Goal: Task Accomplishment & Management: Manage account settings

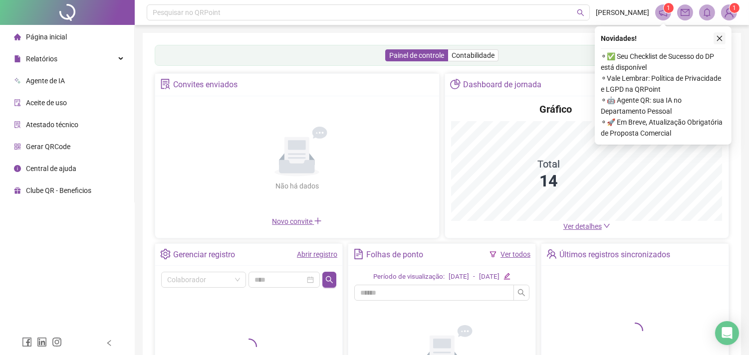
click at [722, 41] on icon "close" at bounding box center [719, 38] width 7 height 7
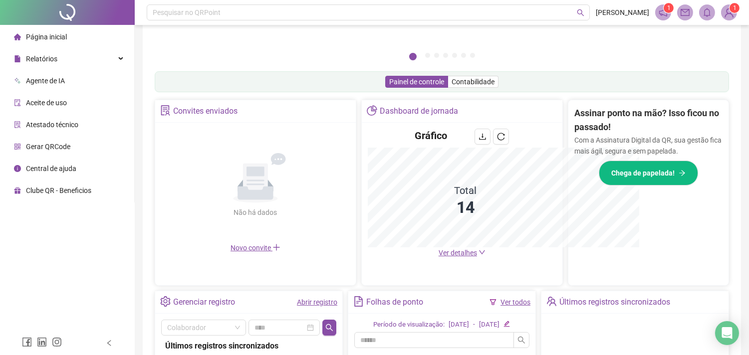
scroll to position [267, 0]
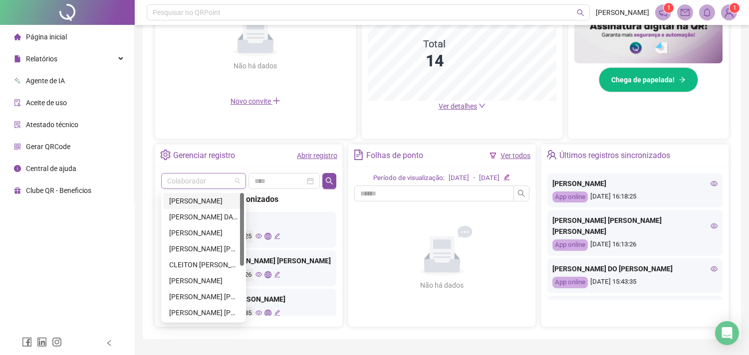
click at [241, 181] on div "Colaborador" at bounding box center [203, 181] width 85 height 16
click at [218, 279] on div "[PERSON_NAME]" at bounding box center [203, 280] width 69 height 11
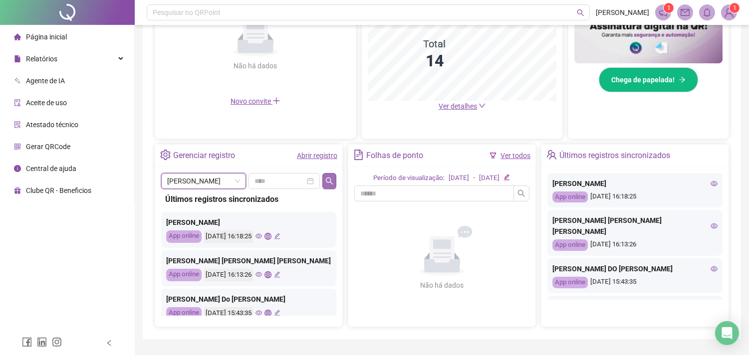
click at [333, 181] on button "button" at bounding box center [329, 181] width 14 height 16
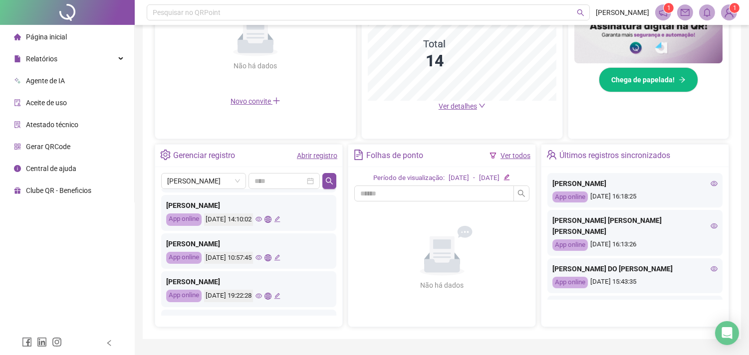
scroll to position [0, 0]
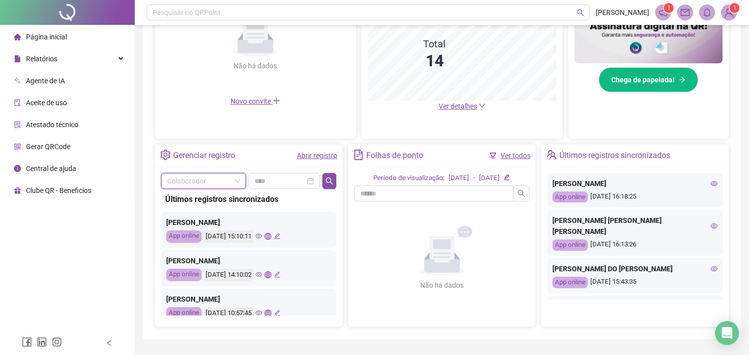
click at [236, 179] on span at bounding box center [203, 181] width 73 height 15
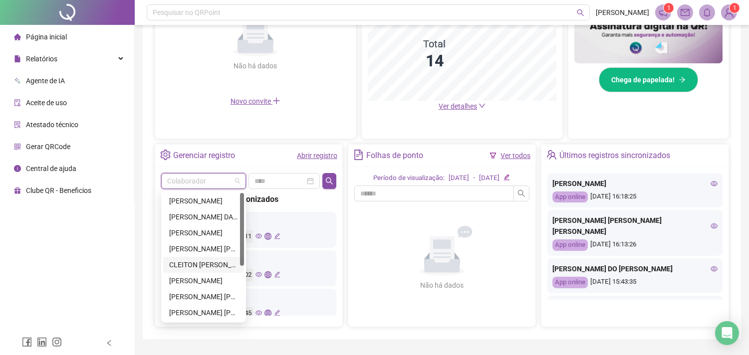
click at [218, 267] on div "CLEITON [PERSON_NAME]" at bounding box center [203, 264] width 69 height 11
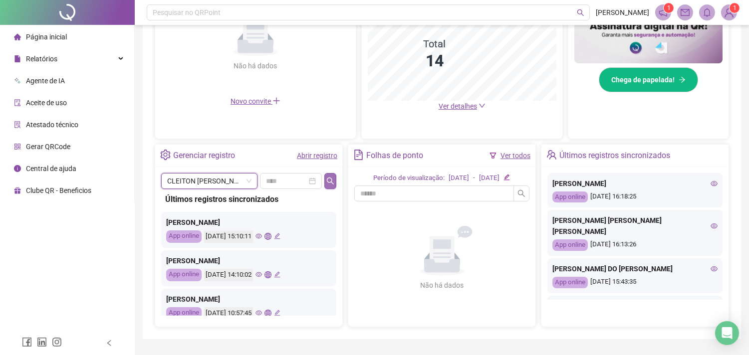
click at [334, 179] on button "button" at bounding box center [330, 181] width 12 height 16
click at [333, 178] on button "button" at bounding box center [330, 181] width 12 height 16
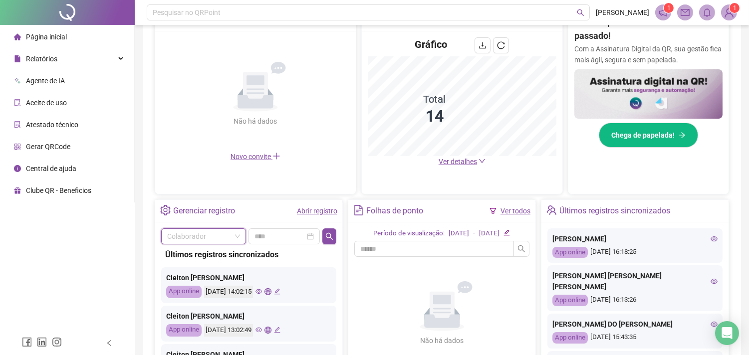
click at [237, 237] on span at bounding box center [203, 236] width 73 height 15
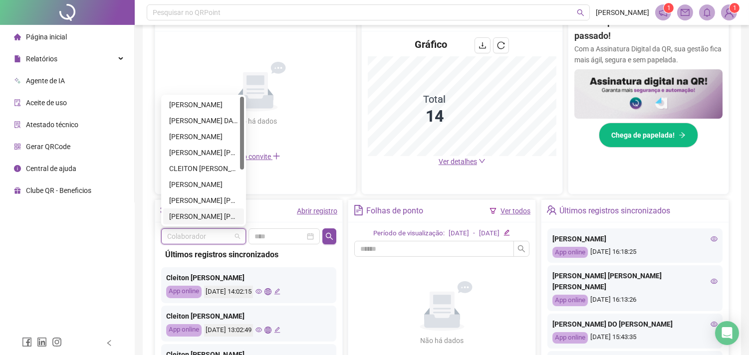
click at [217, 216] on div "[PERSON_NAME] [PERSON_NAME]" at bounding box center [203, 216] width 69 height 11
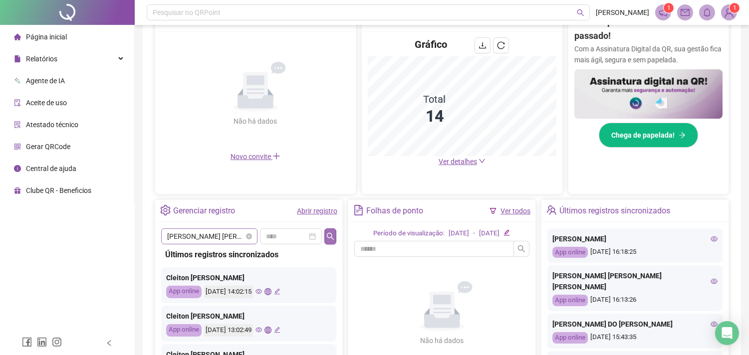
click at [328, 237] on icon "search" at bounding box center [330, 237] width 8 height 8
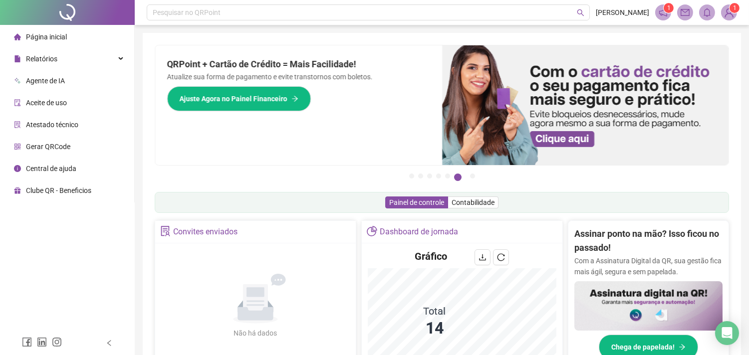
scroll to position [277, 0]
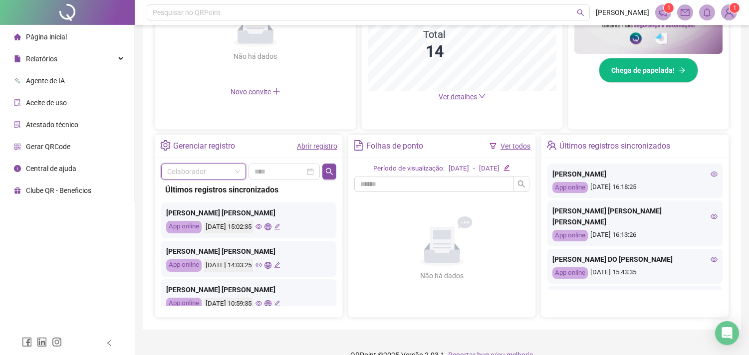
click at [236, 171] on span at bounding box center [203, 171] width 73 height 15
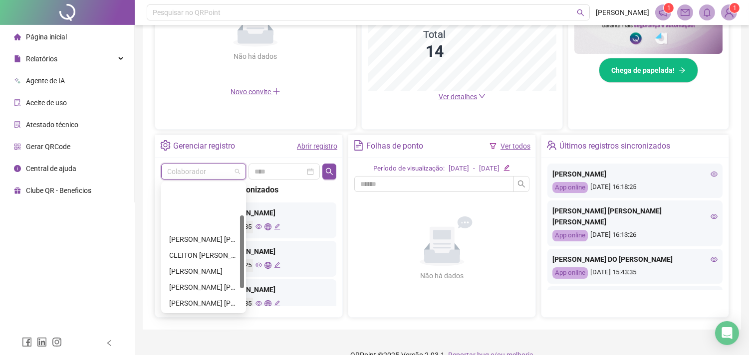
scroll to position [96, 0]
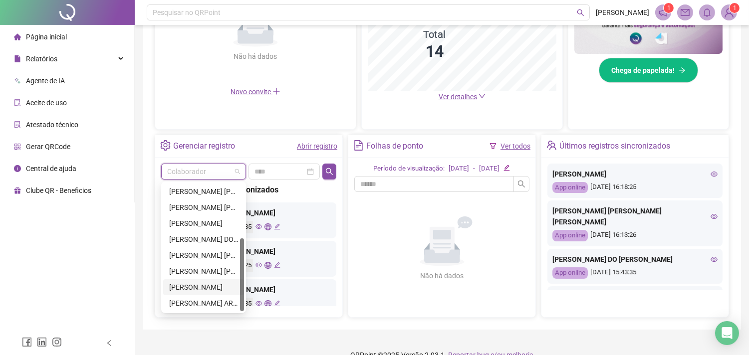
click at [217, 287] on div "[PERSON_NAME]" at bounding box center [203, 287] width 69 height 11
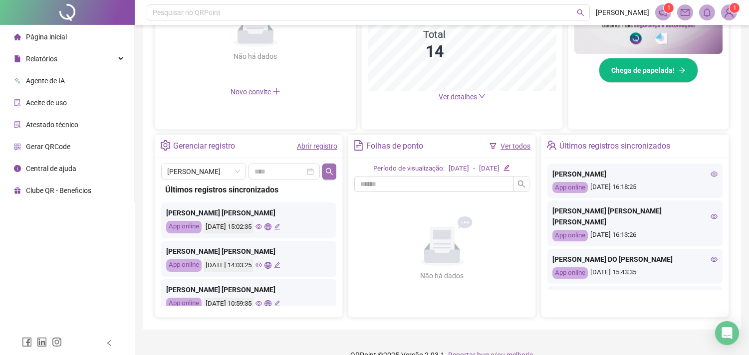
click at [331, 175] on icon "search" at bounding box center [329, 172] width 8 height 8
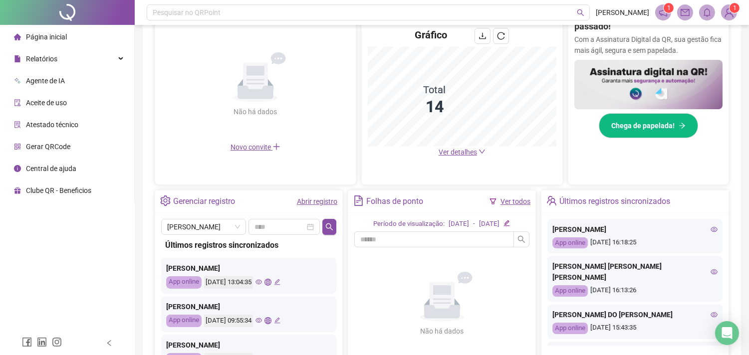
scroll to position [0, 0]
